Goal: Task Accomplishment & Management: Manage account settings

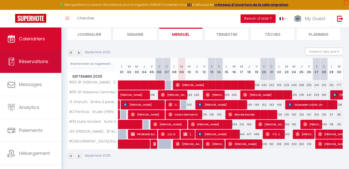
scroll to position [56, 0]
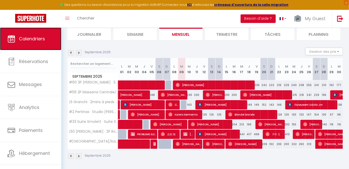
click at [19, 39] on span "Calendriers" at bounding box center [32, 39] width 26 height 6
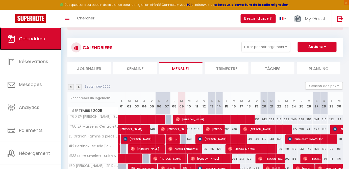
scroll to position [10, 0]
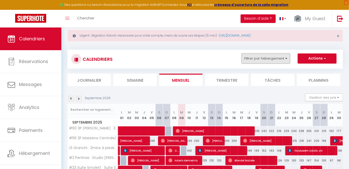
click at [273, 55] on button "Filtrer par hébergement" at bounding box center [266, 58] width 48 height 10
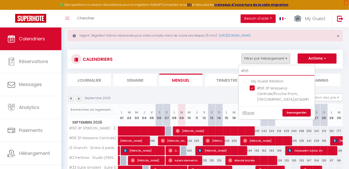
click at [252, 70] on input "#56" at bounding box center [277, 71] width 76 height 9
click at [248, 70] on input "#56" at bounding box center [277, 71] width 76 height 9
type input "#6"
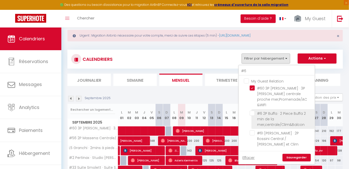
click at [254, 111] on input "#6 2P Buffa · 2 Piece Buffa 2 min de la mer,centrale/Clim&Balcon" at bounding box center [281, 113] width 63 height 5
checkbox input "true"
checkbox input "false"
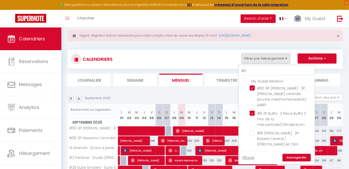
click at [295, 154] on link "Sauvegarder" at bounding box center [296, 158] width 28 height 8
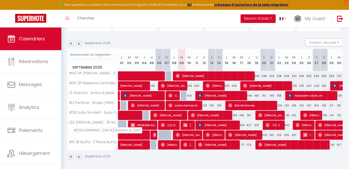
scroll to position [66, 0]
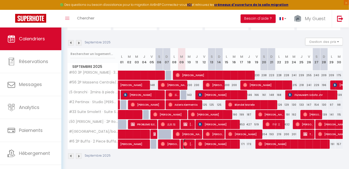
click at [188, 142] on span "[PERSON_NAME]" at bounding box center [188, 144] width 10 height 10
select select "OK"
select select "0"
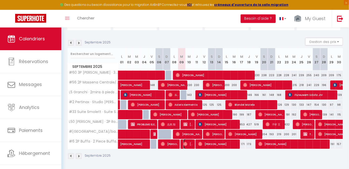
select select "1"
select select
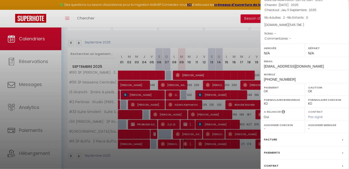
scroll to position [70, 0]
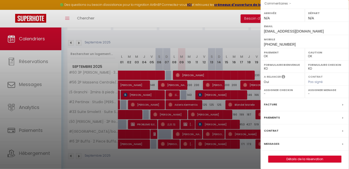
click at [280, 143] on div "Messages" at bounding box center [304, 144] width 88 height 13
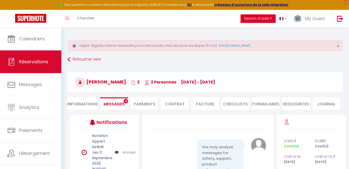
scroll to position [5112, 0]
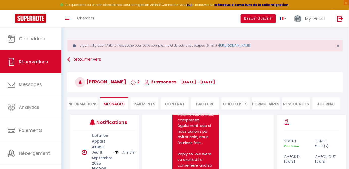
click at [127, 151] on link "Annuler" at bounding box center [128, 153] width 13 height 6
